Goal: Task Accomplishment & Management: Use online tool/utility

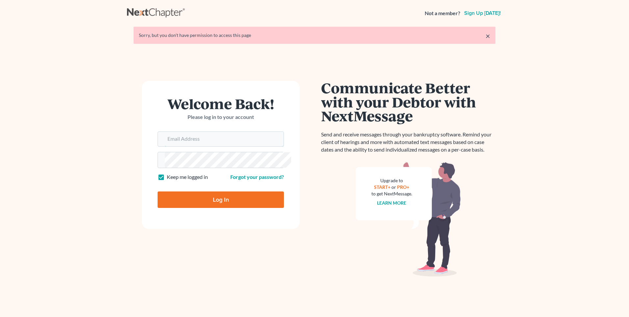
type input "[EMAIL_ADDRESS][DOMAIN_NAME]"
click at [231, 208] on input "Log In" at bounding box center [221, 199] width 126 height 16
type input "Thinking..."
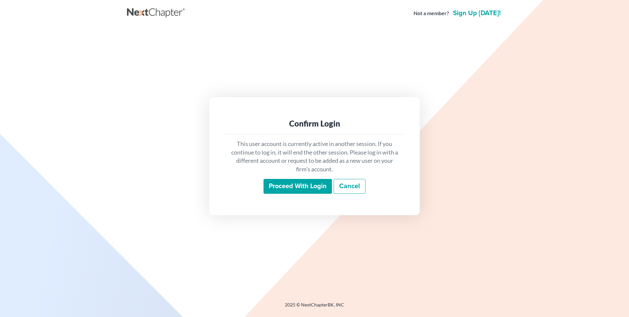
click at [289, 187] on input "Proceed with login" at bounding box center [298, 186] width 68 height 15
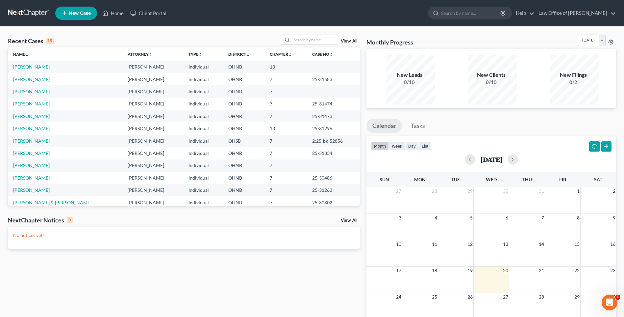
click at [28, 69] on link "[PERSON_NAME]" at bounding box center [31, 67] width 37 height 6
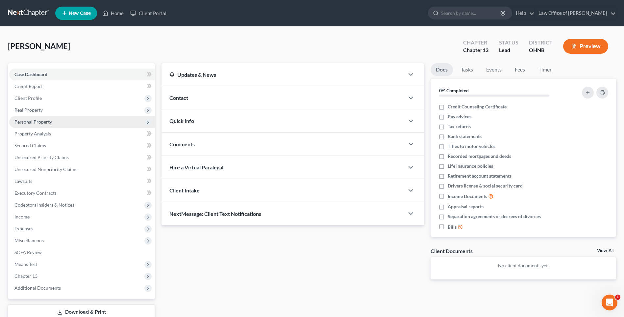
click at [32, 124] on span "Personal Property" at bounding box center [33, 122] width 38 height 6
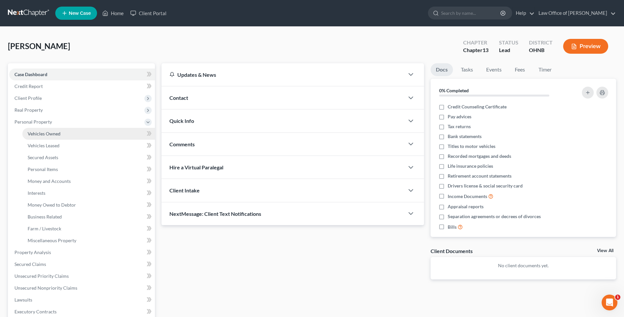
click at [41, 136] on span "Vehicles Owned" at bounding box center [44, 134] width 33 height 6
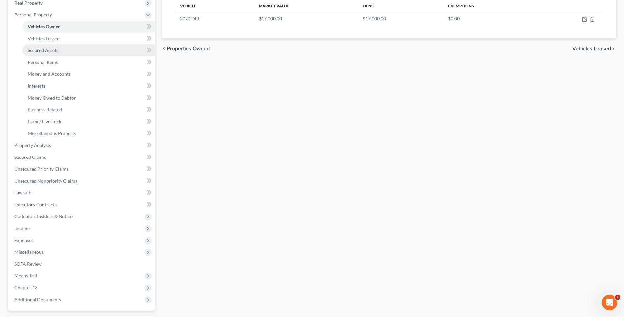
scroll to position [132, 0]
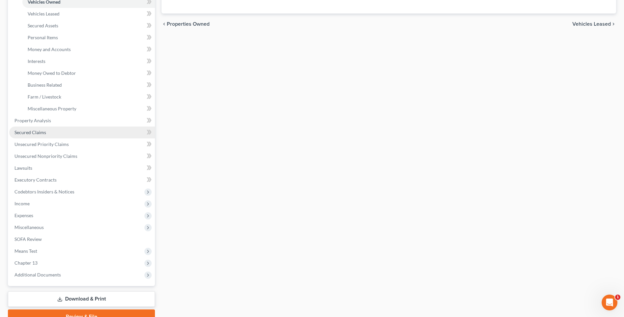
click at [42, 135] on span "Secured Claims" at bounding box center [30, 132] width 32 height 6
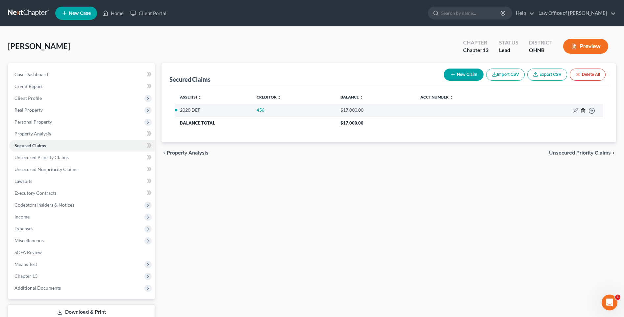
click at [582, 109] on polyline "button" at bounding box center [584, 109] width 4 height 0
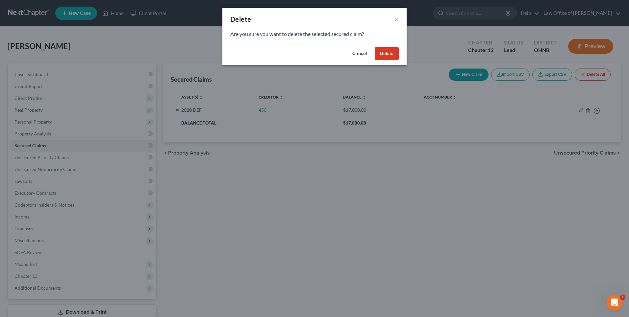
click at [390, 55] on button "Delete" at bounding box center [387, 53] width 24 height 13
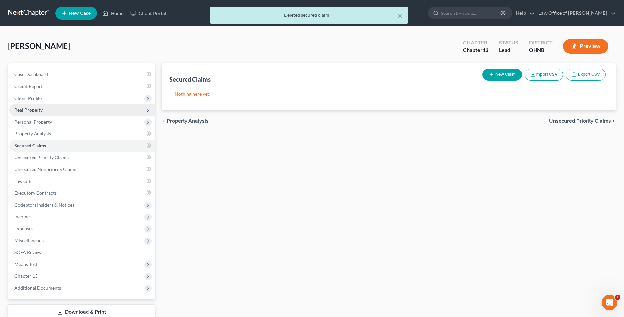
click at [36, 113] on span "Real Property" at bounding box center [28, 110] width 28 height 6
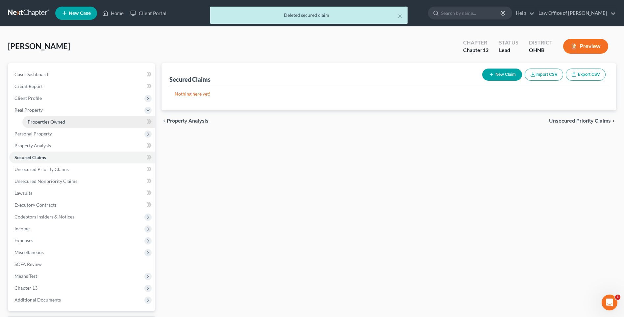
click at [43, 124] on span "Properties Owned" at bounding box center [47, 122] width 38 height 6
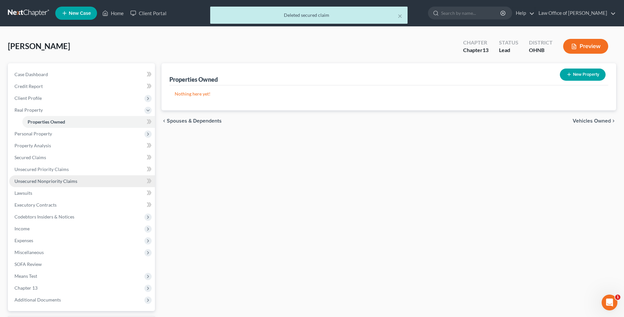
scroll to position [80, 0]
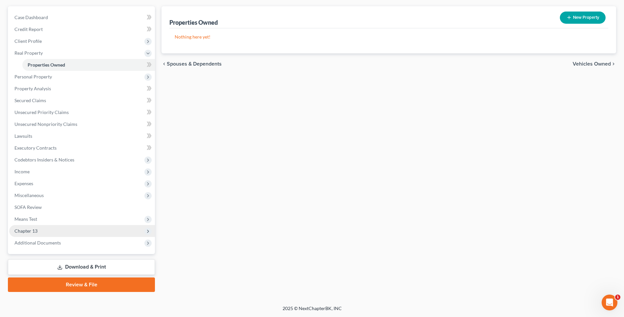
click at [29, 228] on span "Chapter 13" at bounding box center [25, 231] width 23 height 6
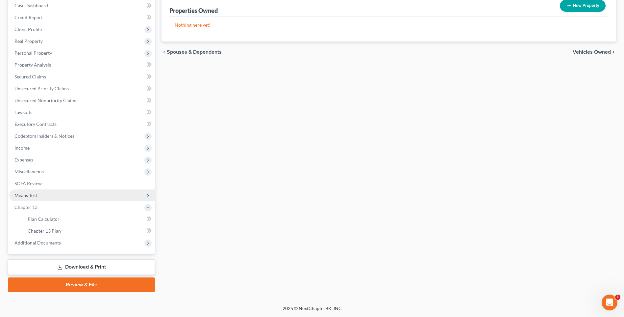
click at [35, 198] on span "Means Test" at bounding box center [25, 195] width 23 height 6
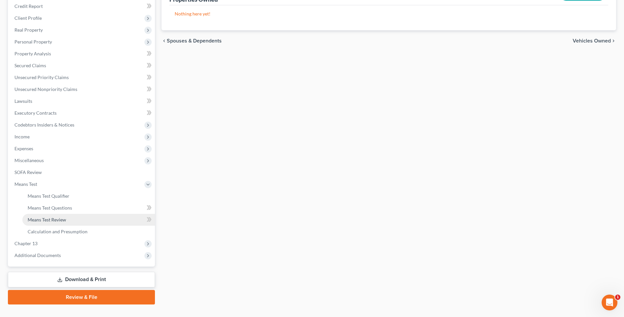
click at [57, 222] on span "Means Test Review" at bounding box center [47, 220] width 39 height 6
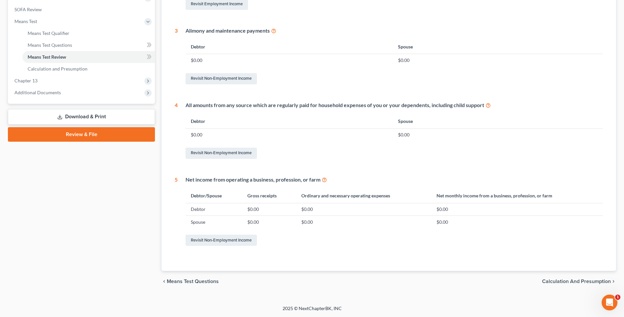
scroll to position [80, 0]
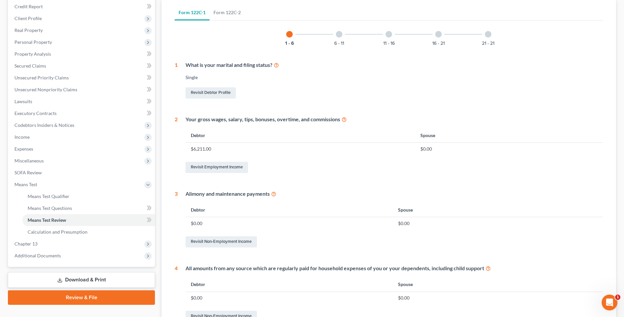
click at [337, 38] on div at bounding box center [339, 34] width 7 height 7
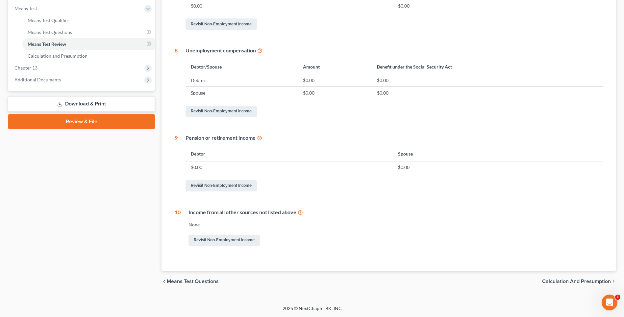
scroll to position [93, 0]
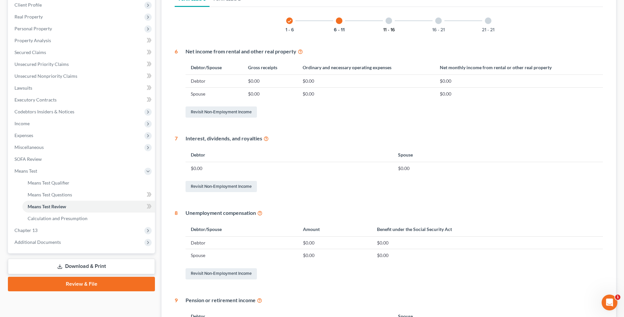
drag, startPoint x: 390, startPoint y: 25, endPoint x: 387, endPoint y: 36, distance: 11.3
click at [390, 24] on div at bounding box center [389, 20] width 7 height 7
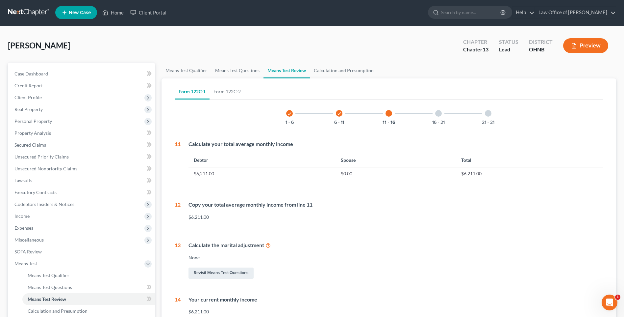
scroll to position [0, 0]
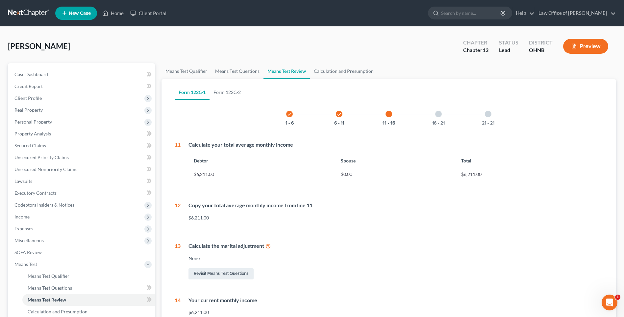
click at [441, 117] on div at bounding box center [438, 114] width 7 height 7
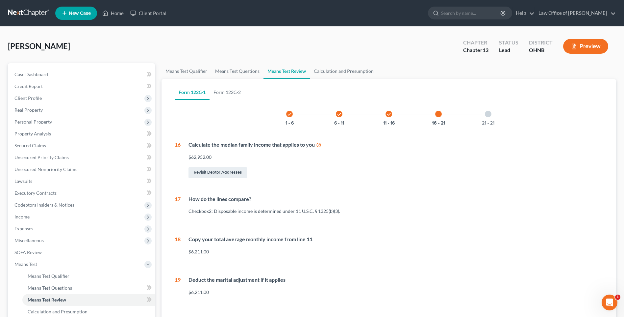
click at [492, 117] on div at bounding box center [488, 114] width 7 height 7
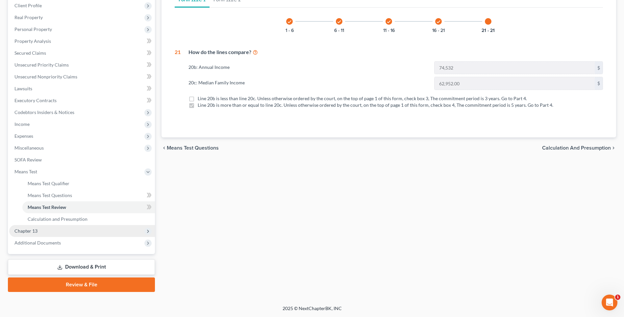
scroll to position [118, 0]
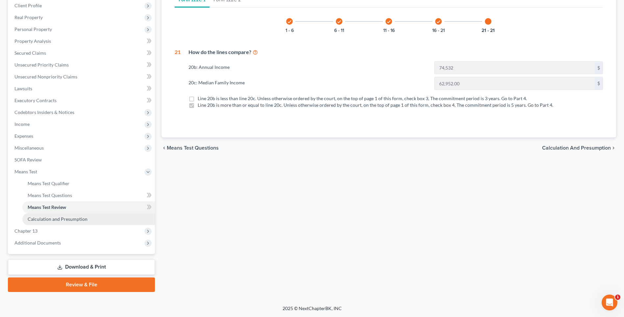
click at [60, 216] on span "Calculation and Presumption" at bounding box center [58, 219] width 60 height 6
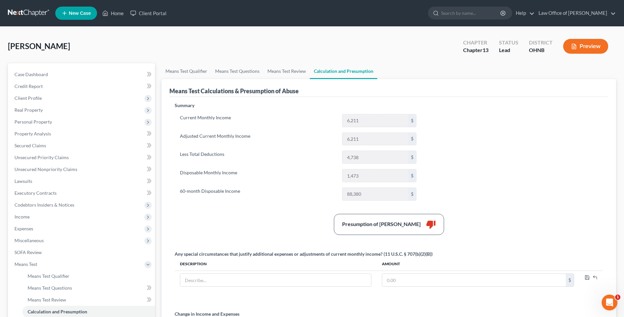
click at [582, 48] on button "Preview" at bounding box center [585, 46] width 45 height 15
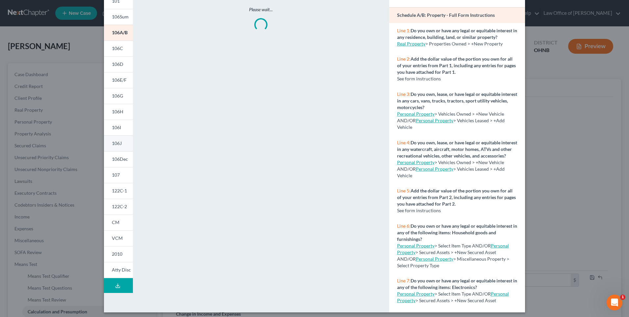
scroll to position [51, 0]
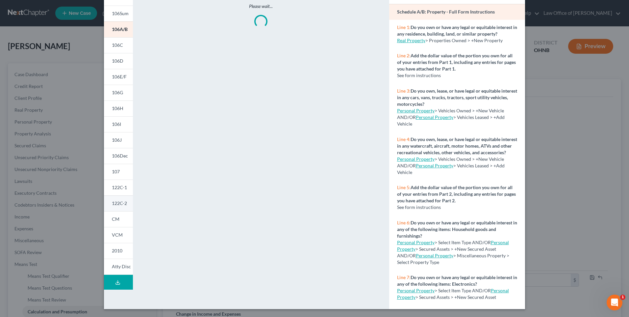
click at [112, 206] on span "122C-2" at bounding box center [119, 203] width 15 height 6
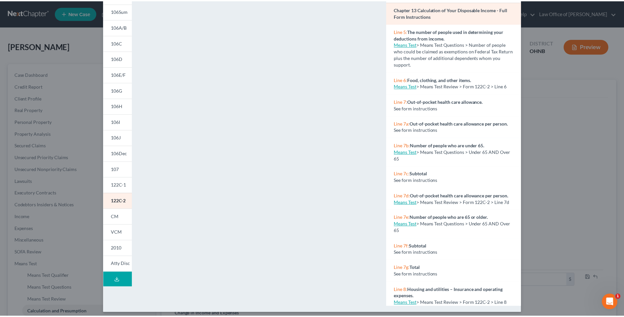
scroll to position [0, 0]
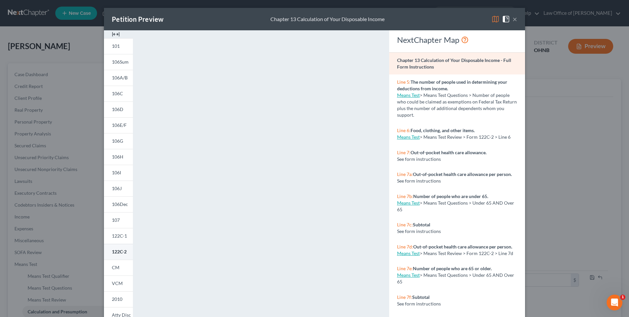
click at [112, 254] on span "122C-2" at bounding box center [119, 251] width 15 height 6
click at [517, 19] on button "×" at bounding box center [515, 19] width 5 height 8
